Goal: Navigation & Orientation: Find specific page/section

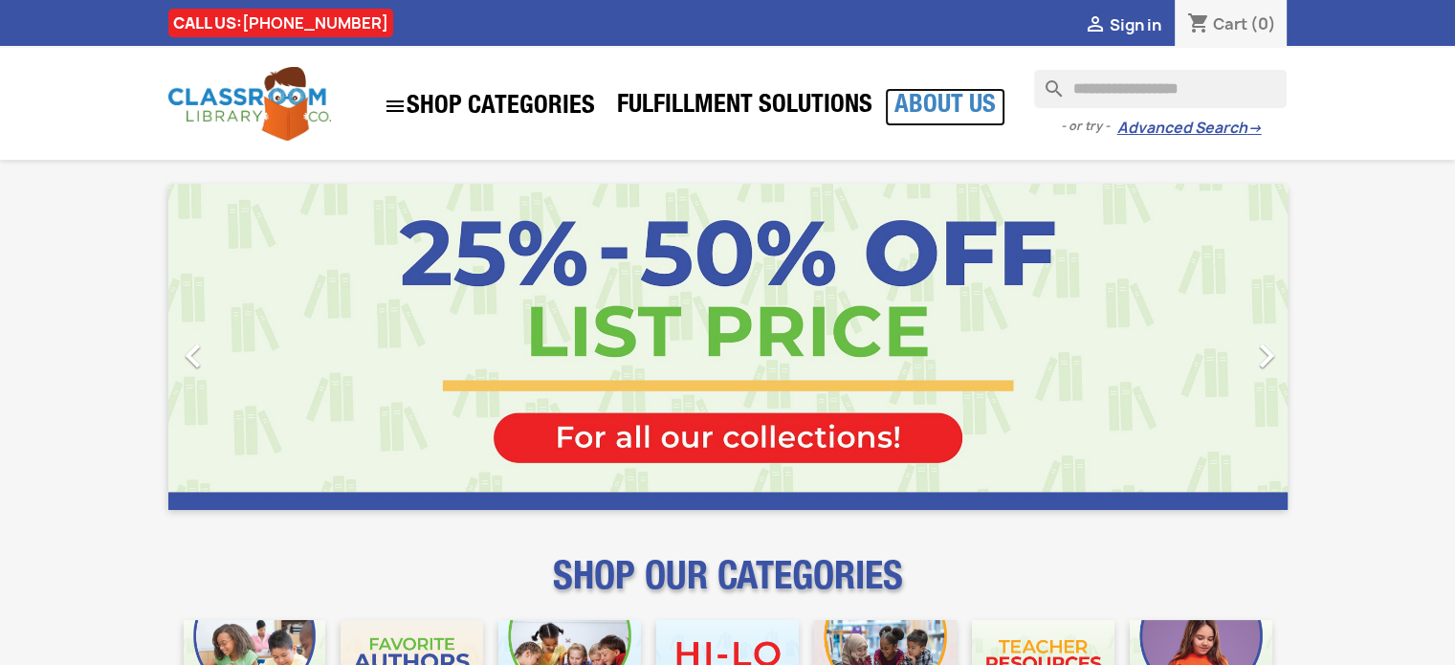
click at [933, 108] on link "About Us" at bounding box center [945, 107] width 121 height 38
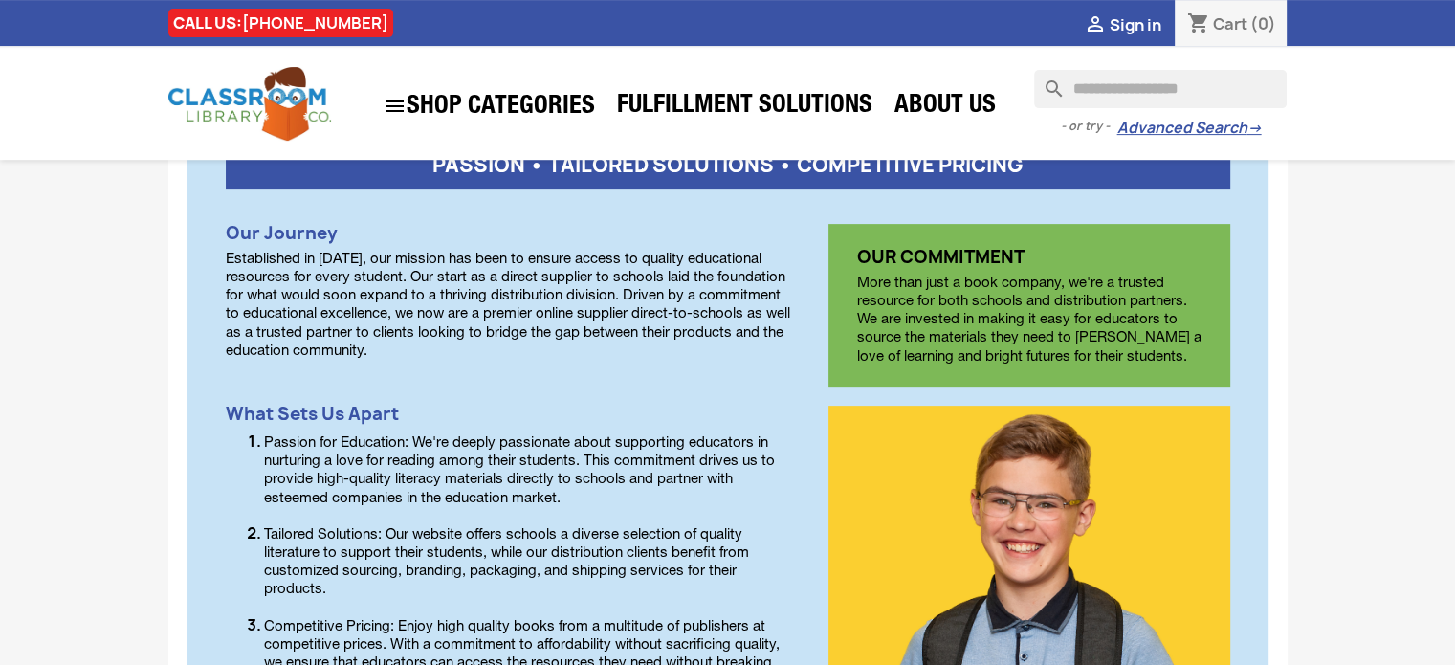
scroll to position [644, 0]
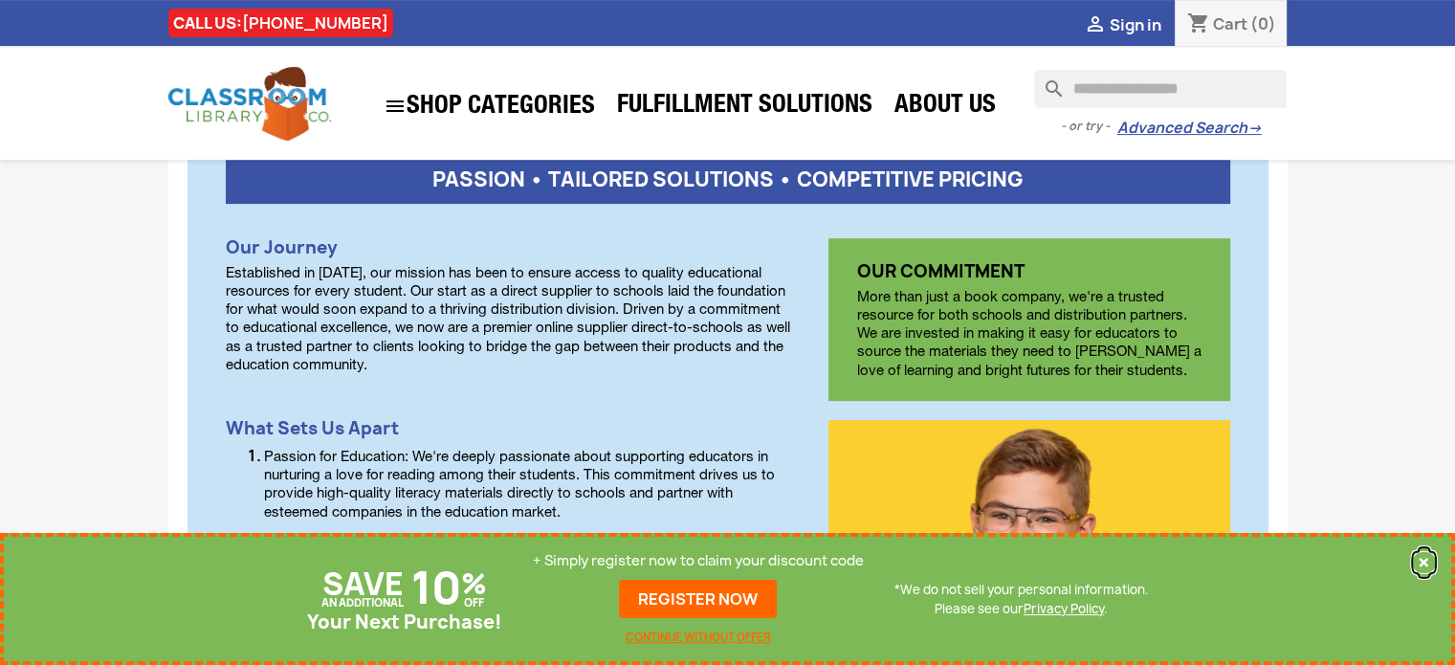
click at [1430, 558] on button "×" at bounding box center [1424, 562] width 26 height 23
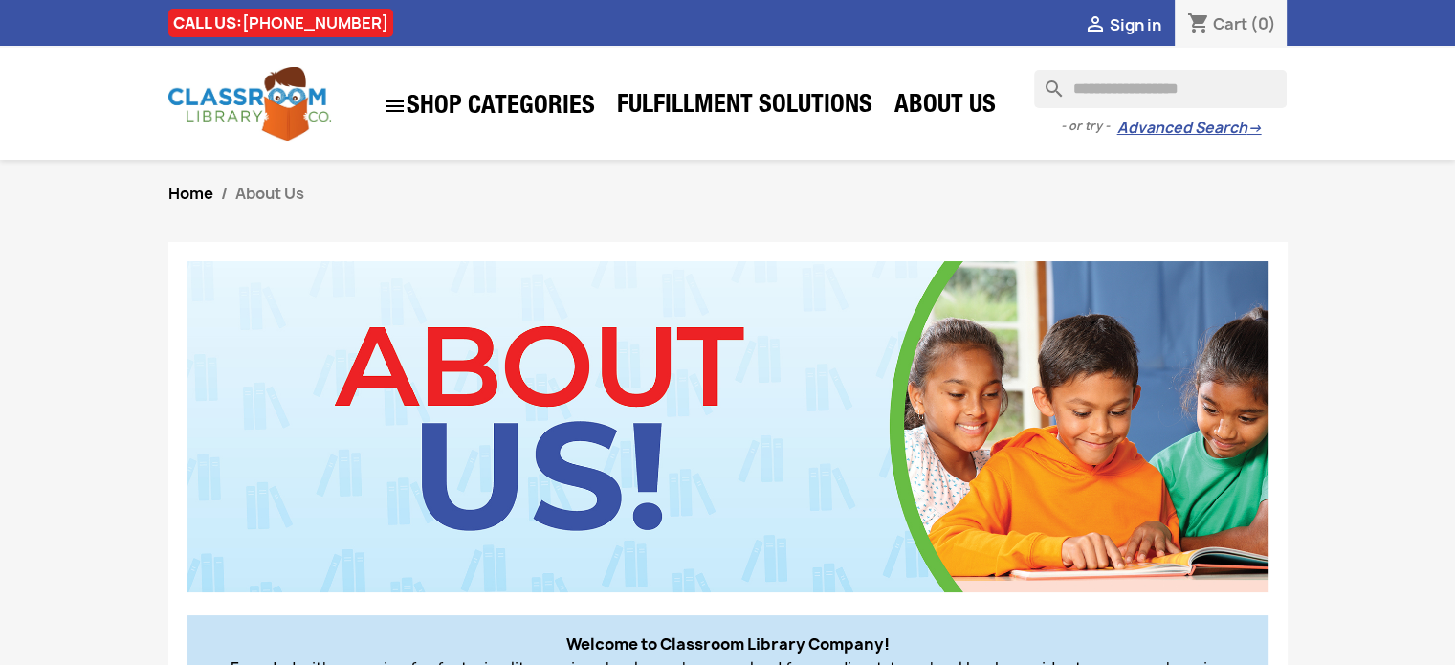
scroll to position [0, 0]
click at [956, 106] on link "About Us" at bounding box center [945, 107] width 121 height 38
click at [926, 99] on link "About Us" at bounding box center [945, 107] width 121 height 38
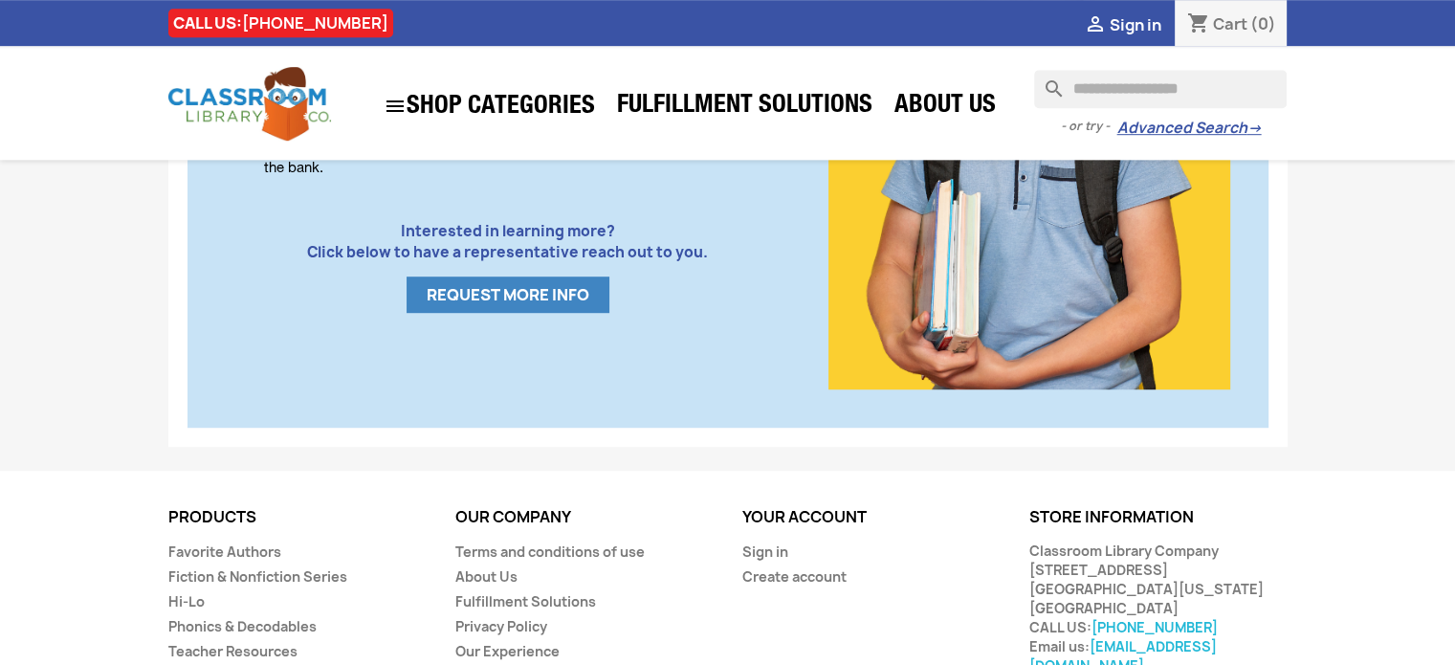
scroll to position [548, 0]
